Goal: Task Accomplishment & Management: Manage account settings

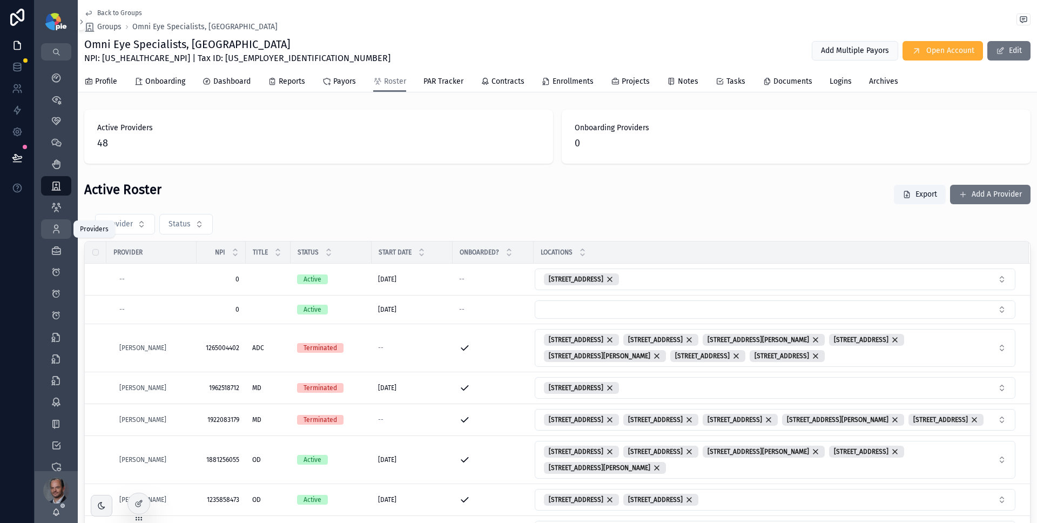
click at [58, 225] on icon "scrollable content" at bounding box center [56, 229] width 11 height 11
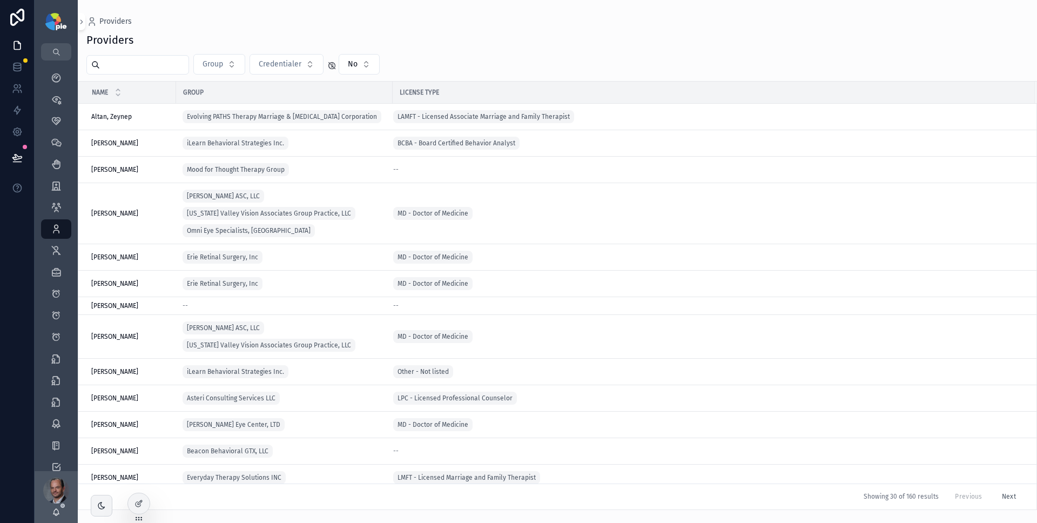
click at [170, 69] on input "scrollable content" at bounding box center [144, 64] width 89 height 15
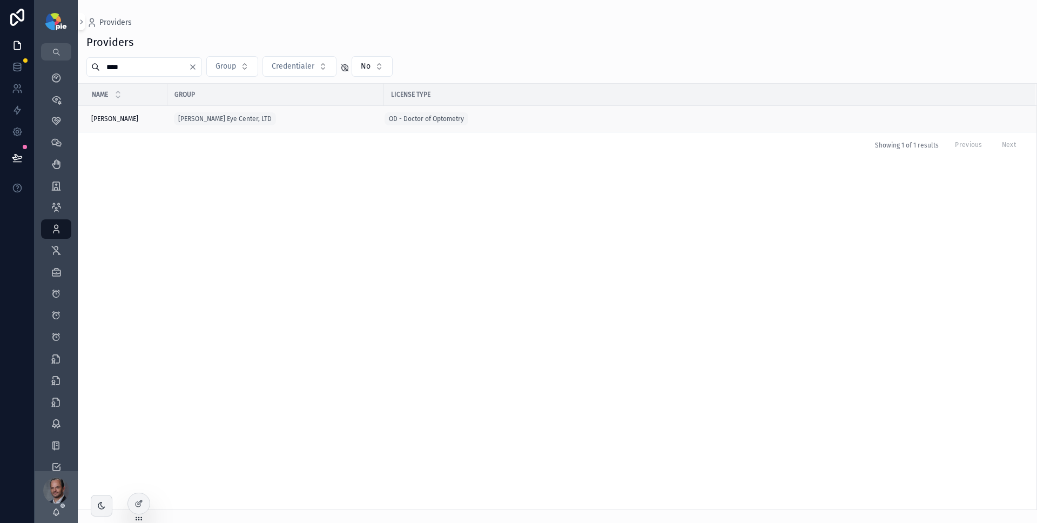
type input "****"
click at [119, 118] on span "[PERSON_NAME]" at bounding box center [114, 119] width 47 height 9
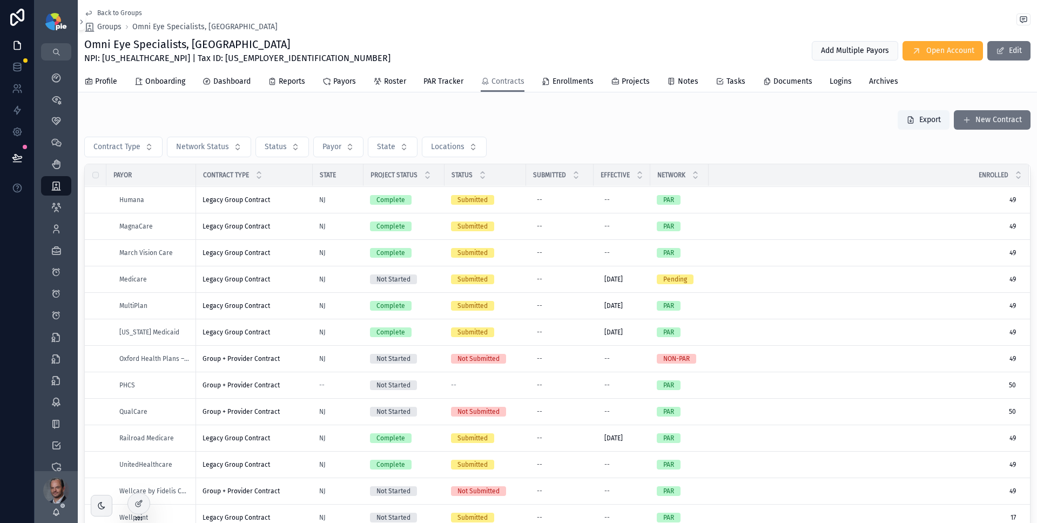
scroll to position [213, 0]
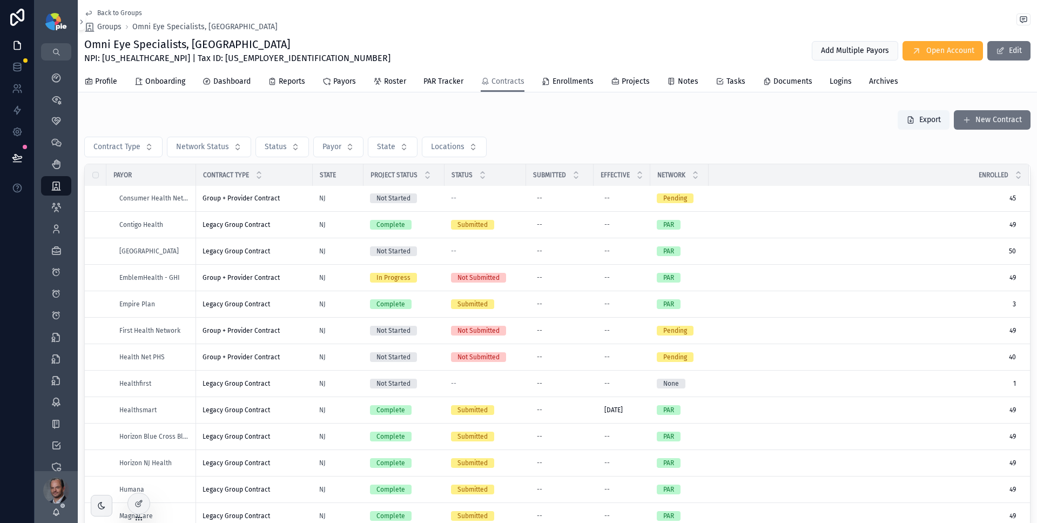
click at [120, 14] on span "Back to Groups" at bounding box center [119, 13] width 45 height 9
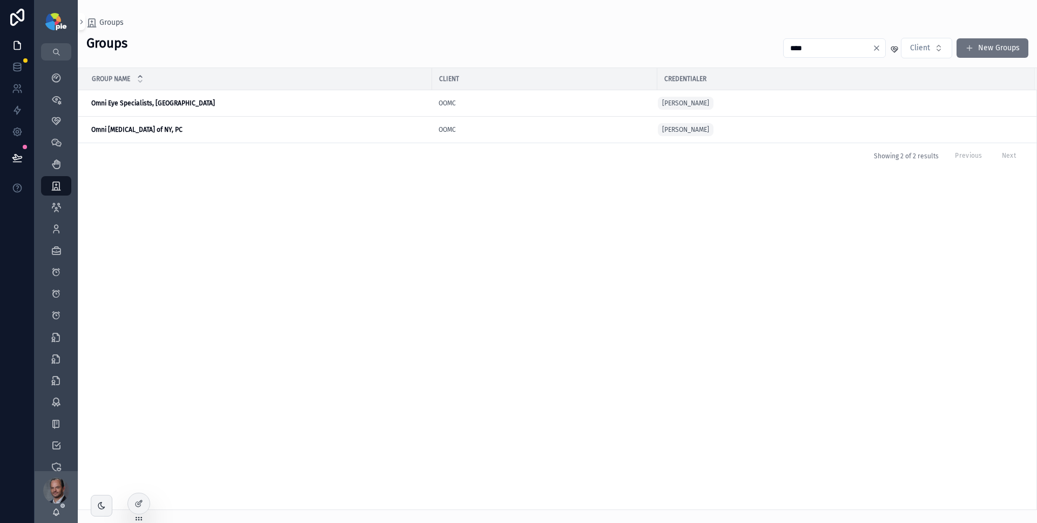
click at [810, 49] on input "****" at bounding box center [828, 48] width 89 height 15
type input "*******"
click at [122, 102] on strong "[PERSON_NAME] Eye Center, LTD" at bounding box center [137, 103] width 93 height 8
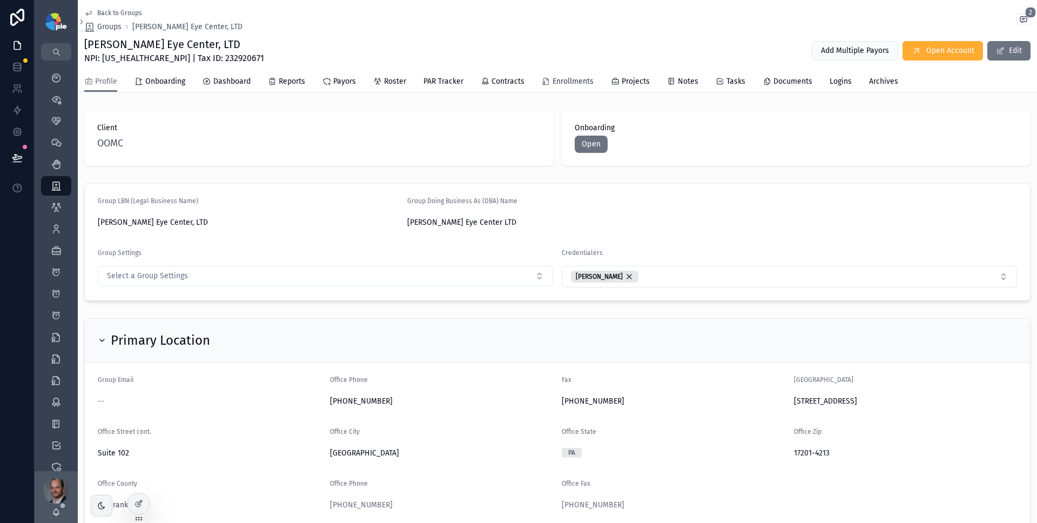
click at [555, 82] on span "Enrollments" at bounding box center [573, 81] width 41 height 11
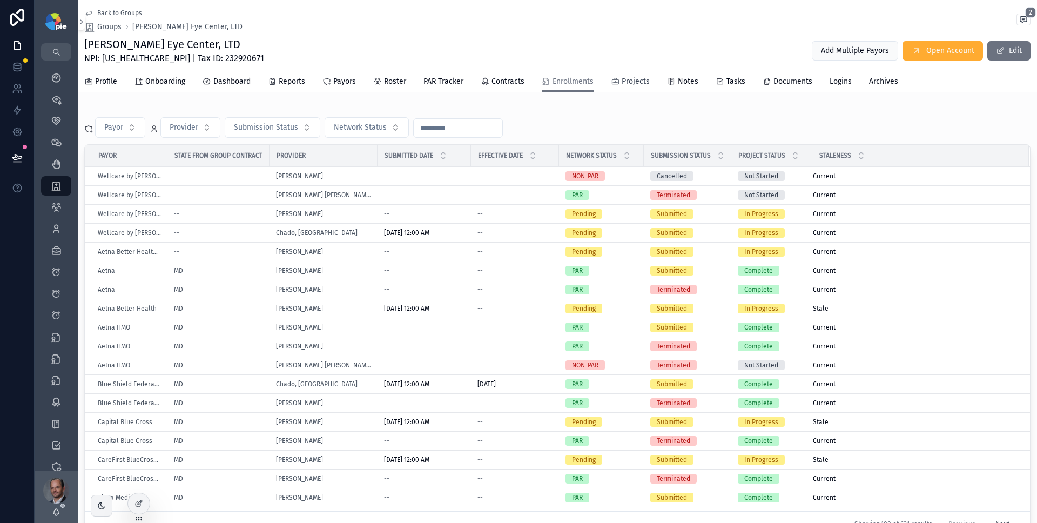
click at [635, 82] on span "Projects" at bounding box center [636, 81] width 28 height 11
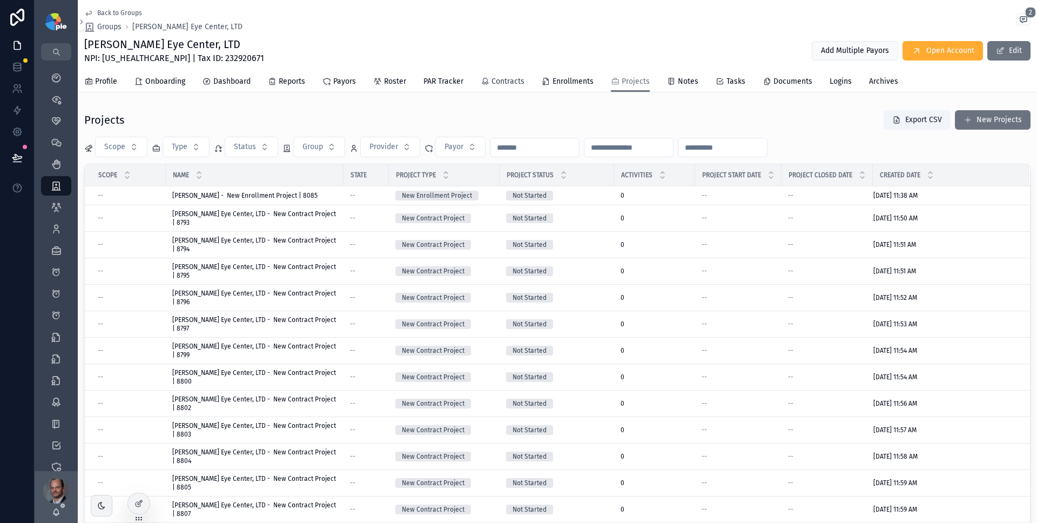
click at [520, 84] on span "Contracts" at bounding box center [508, 81] width 33 height 11
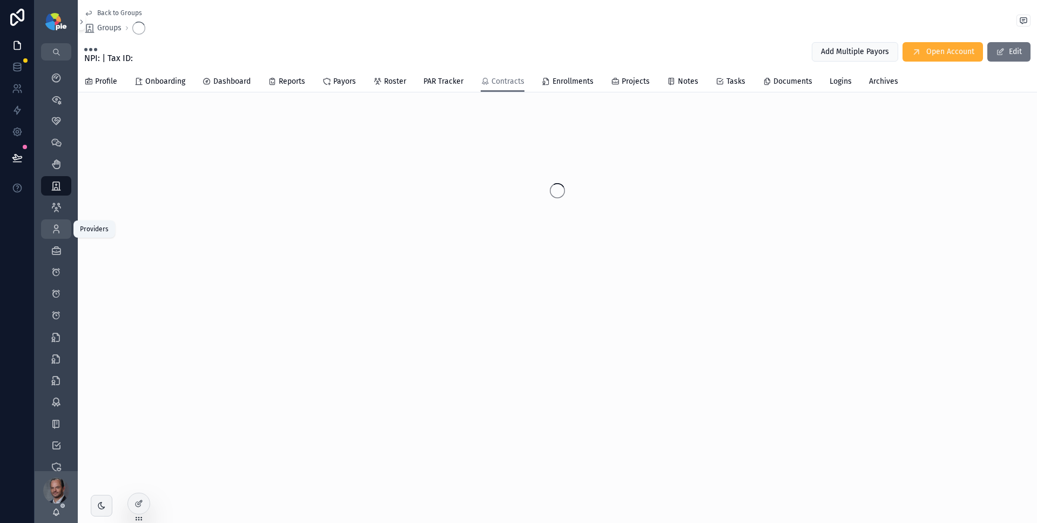
click at [59, 227] on icon "scrollable content" at bounding box center [56, 229] width 11 height 11
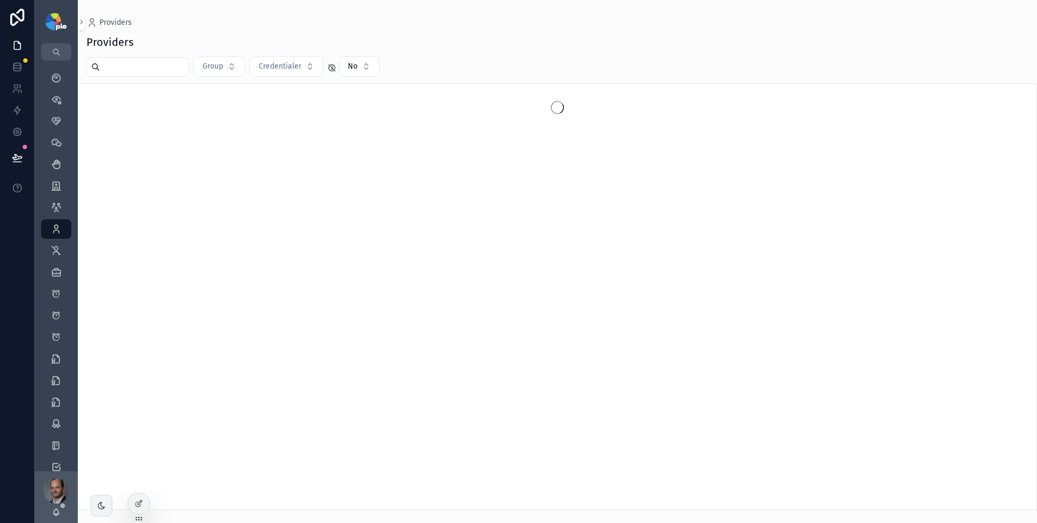
click at [140, 68] on input "scrollable content" at bounding box center [144, 66] width 89 height 15
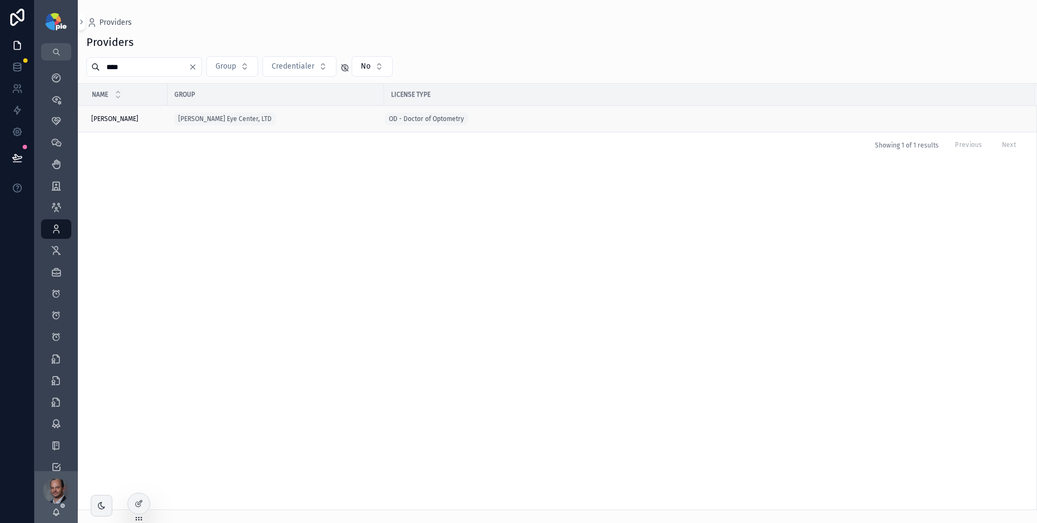
type input "****"
click at [156, 117] on div "[PERSON_NAME] [PERSON_NAME]" at bounding box center [126, 119] width 70 height 9
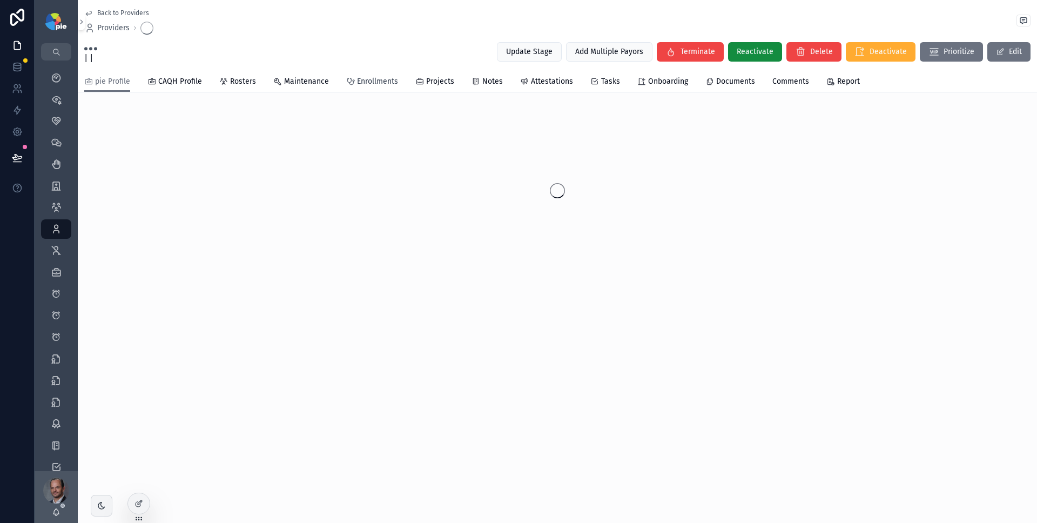
click at [362, 85] on span "Enrollments" at bounding box center [377, 81] width 41 height 11
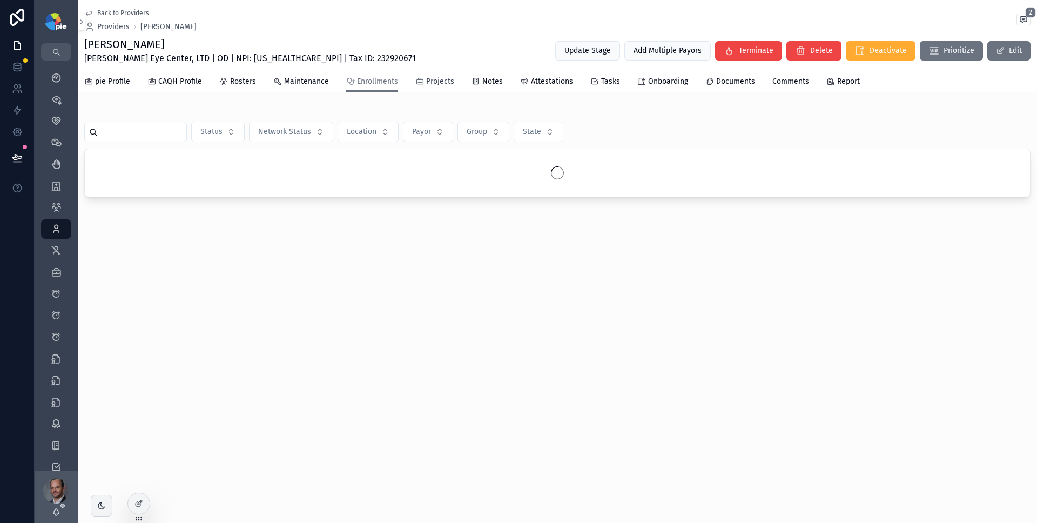
click at [426, 83] on span "Projects" at bounding box center [440, 81] width 28 height 11
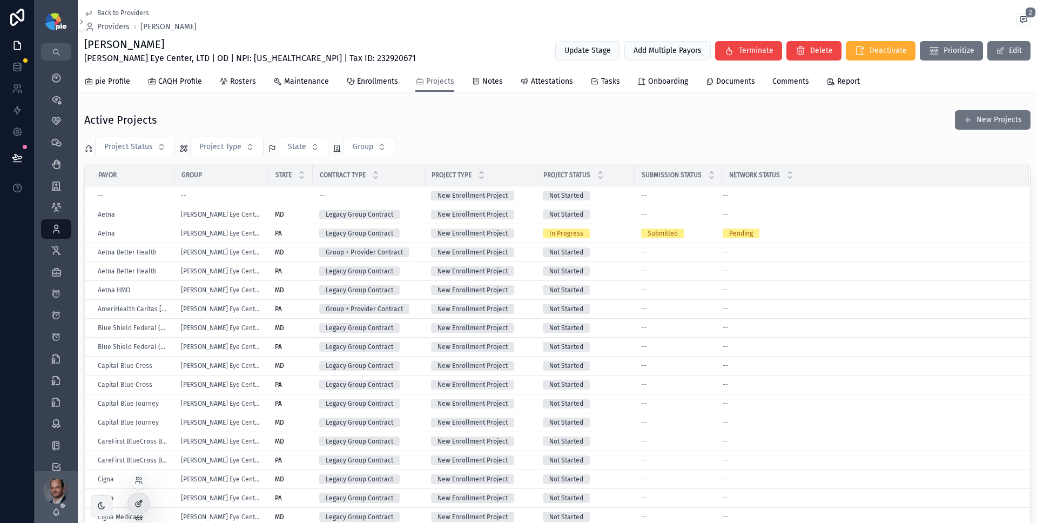
click at [138, 505] on icon at bounding box center [139, 503] width 9 height 9
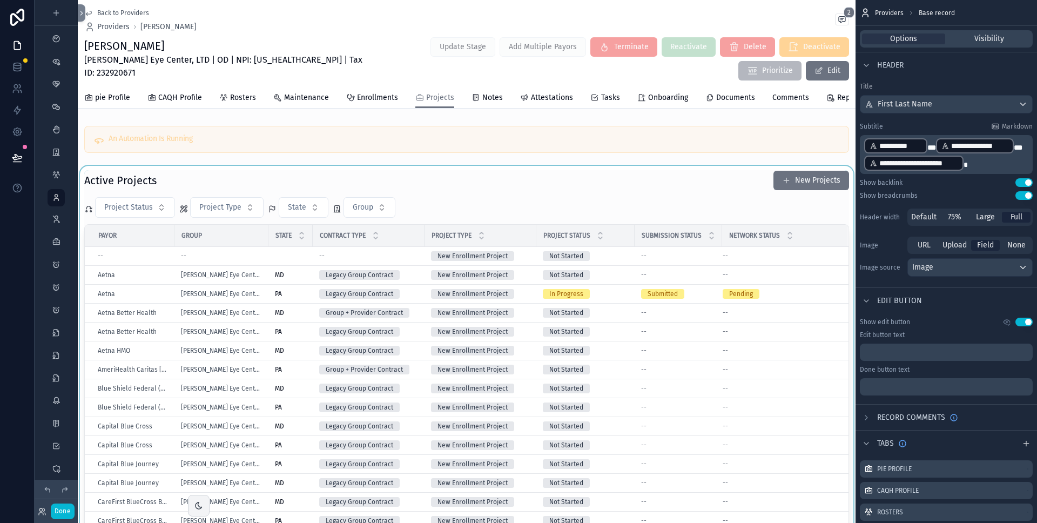
click at [424, 197] on div "scrollable content" at bounding box center [467, 394] width 778 height 456
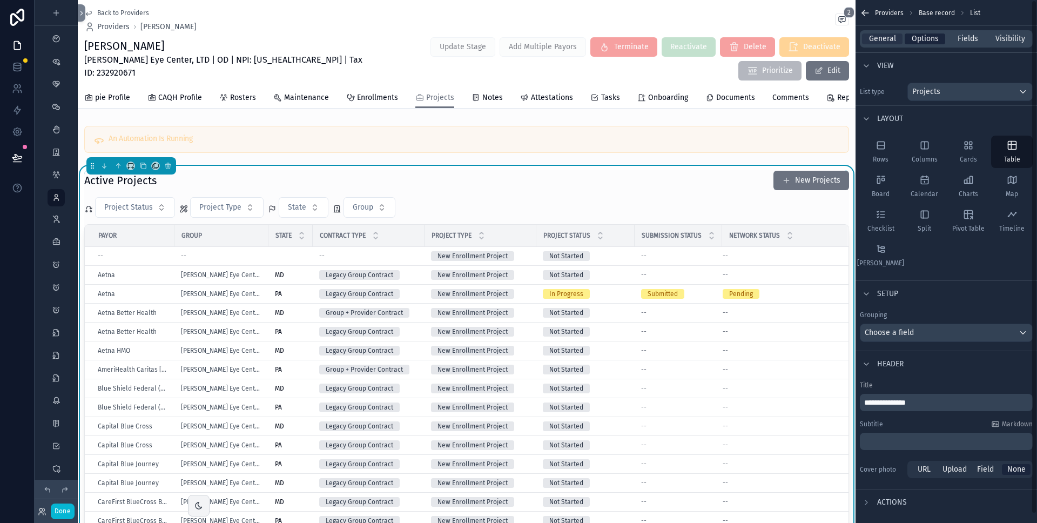
click at [934, 39] on span "Options" at bounding box center [925, 38] width 27 height 11
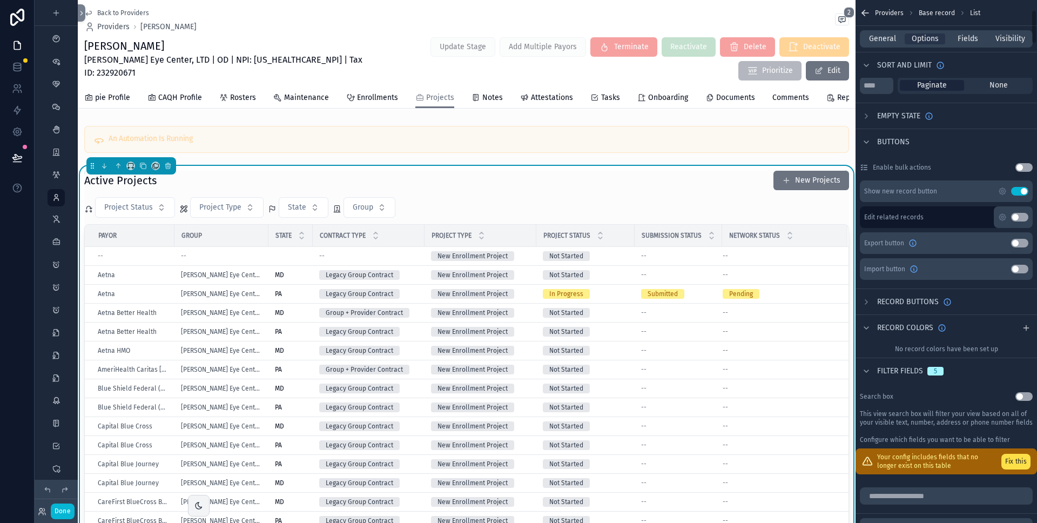
scroll to position [339, 0]
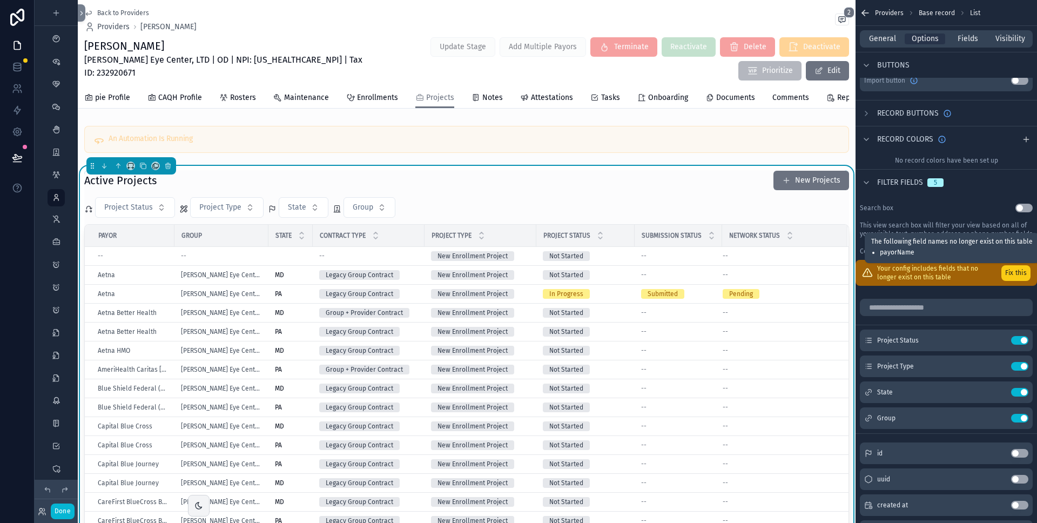
click at [1015, 276] on button "Fix this" at bounding box center [1016, 273] width 29 height 16
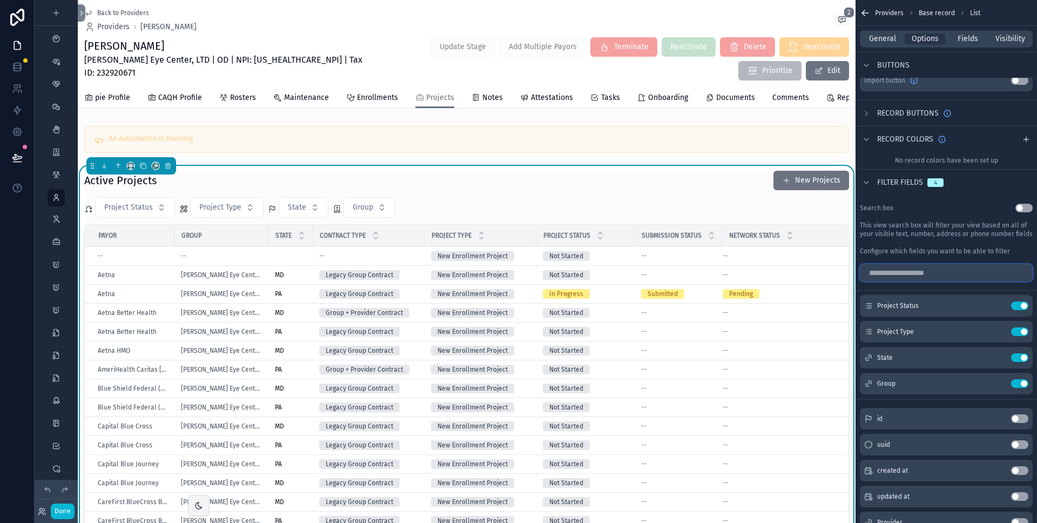
click at [969, 278] on input "scrollable content" at bounding box center [946, 272] width 173 height 17
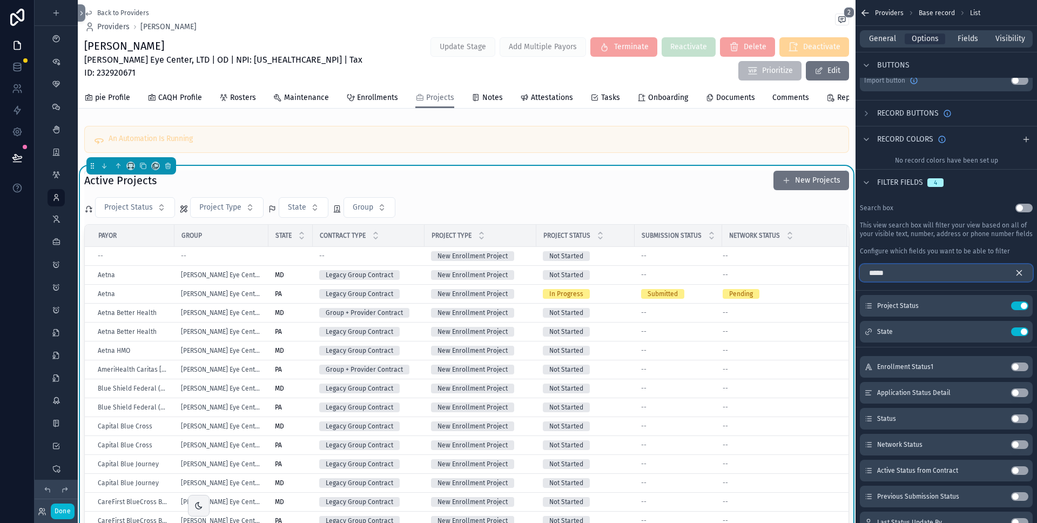
scroll to position [302, 0]
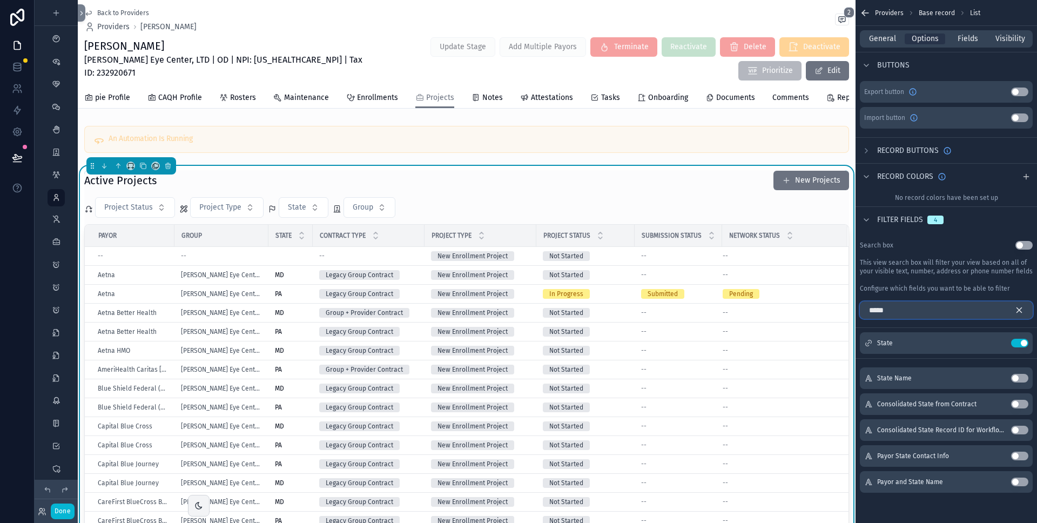
type input "*****"
click at [1017, 402] on button "Use setting" at bounding box center [1019, 404] width 17 height 9
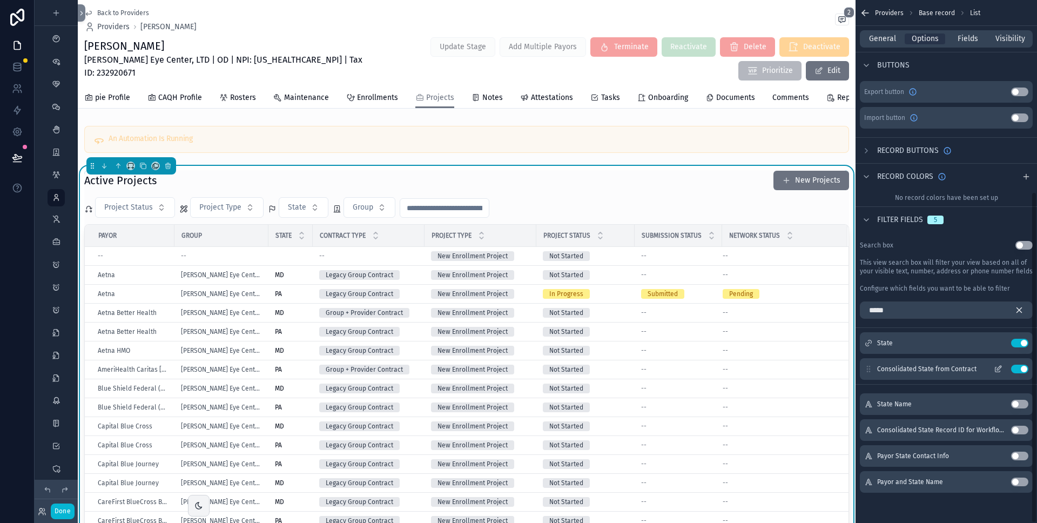
click at [1014, 366] on button "Use setting" at bounding box center [1019, 369] width 17 height 9
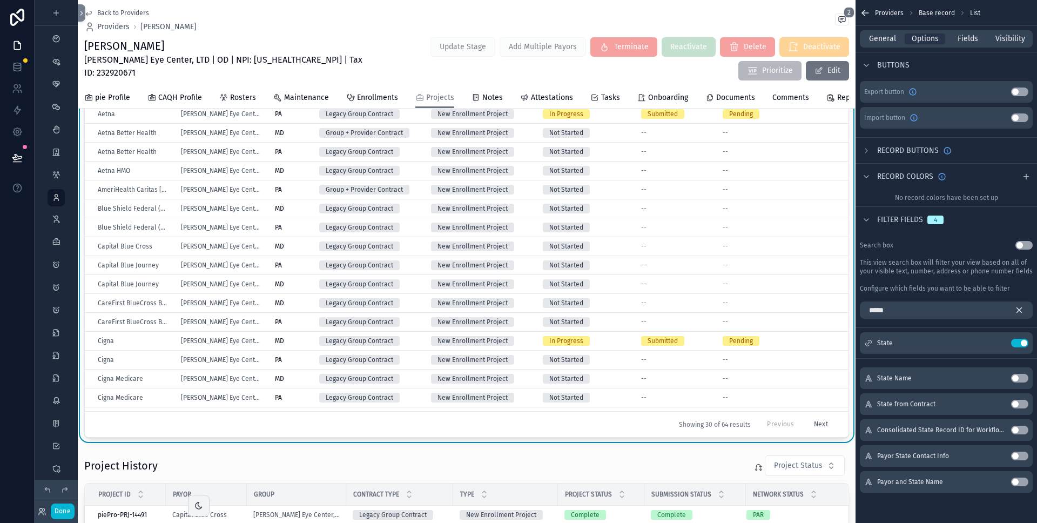
scroll to position [0, 0]
